Goal: Find specific page/section: Find specific page/section

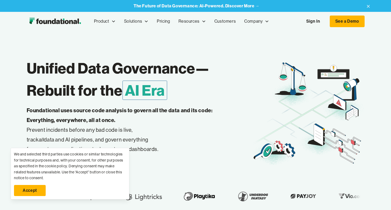
click at [36, 193] on link "Accept" at bounding box center [30, 190] width 32 height 11
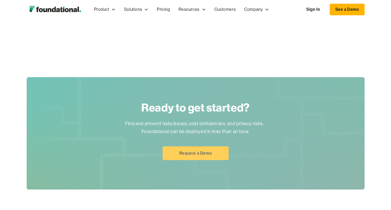
scroll to position [1070, 0]
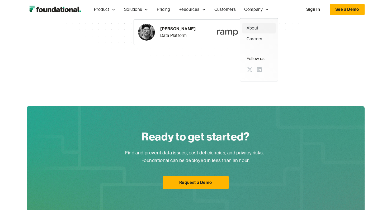
click at [253, 27] on div "About" at bounding box center [259, 28] width 25 height 7
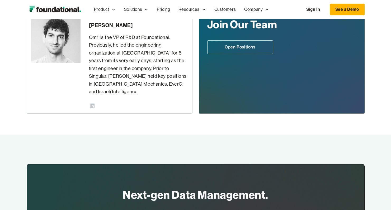
scroll to position [246, 0]
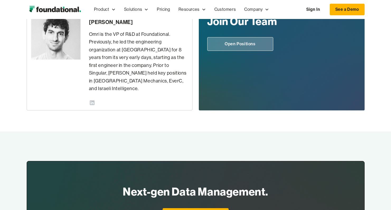
click at [240, 46] on link "Open Positions" at bounding box center [240, 44] width 66 height 14
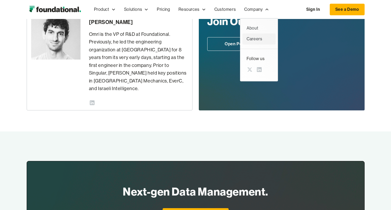
click at [260, 41] on div "Careers" at bounding box center [259, 39] width 25 height 7
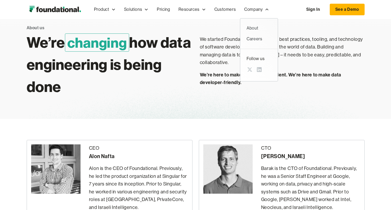
scroll to position [15, 0]
